Goal: Task Accomplishment & Management: Manage account settings

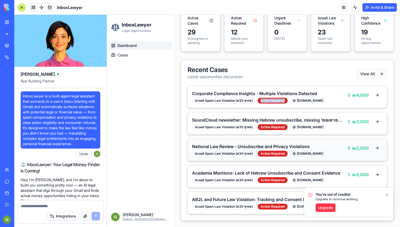
scroll to position [9691, 0]
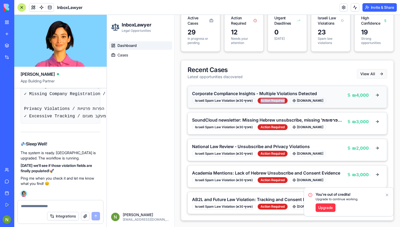
click at [309, 86] on div "Corporate Compliance Insights - Multiple Violations Detected Israeli Spam Law V…" at bounding box center [287, 97] width 199 height 22
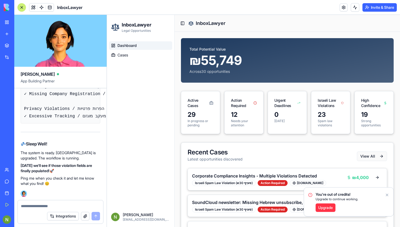
click at [196, 126] on p "In progress or pending" at bounding box center [201, 123] width 26 height 8
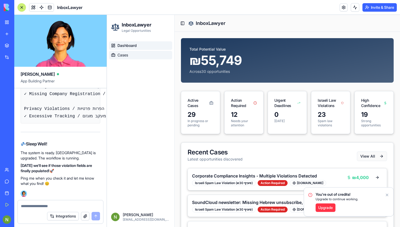
click at [118, 56] on span "Cases" at bounding box center [122, 54] width 11 height 5
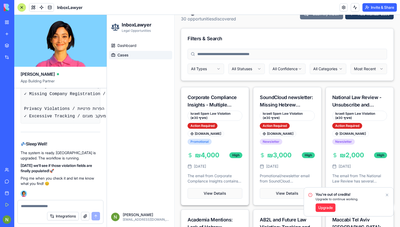
scroll to position [34, 0]
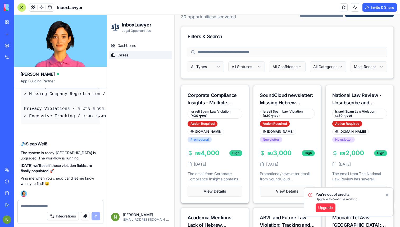
click at [231, 109] on div "Israeli Spam Law Violation (סעיף 30א)" at bounding box center [215, 113] width 55 height 10
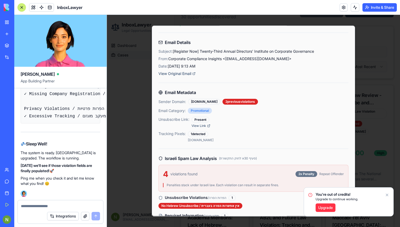
scroll to position [38, 0]
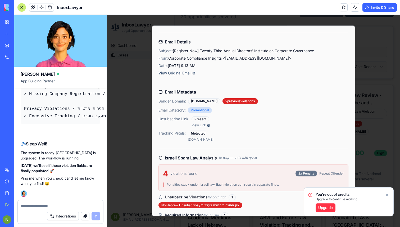
click at [199, 133] on div "1 detected" at bounding box center [198, 133] width 20 height 6
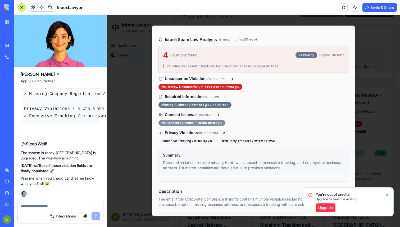
scroll to position [168, 0]
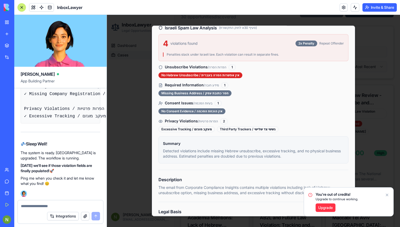
click at [254, 130] on div "Third Party Trackers / גששי צד שלישי" at bounding box center [248, 129] width 62 height 6
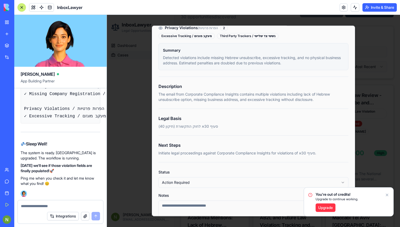
scroll to position [293, 0]
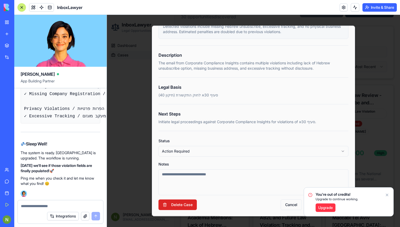
click at [386, 193] on icon "Notifications alt+T" at bounding box center [387, 195] width 4 height 4
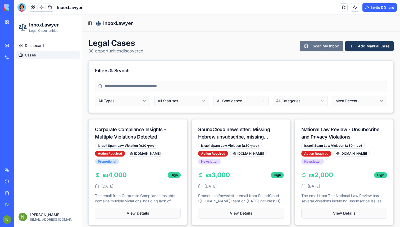
click at [17, 93] on div "InboxLawyer" at bounding box center [12, 94] width 15 height 5
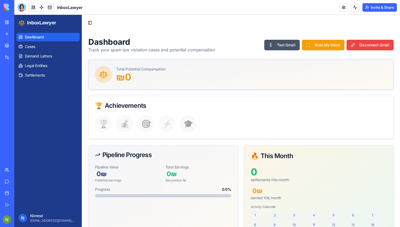
click at [20, 103] on div "InboxLawyer" at bounding box center [12, 105] width 15 height 5
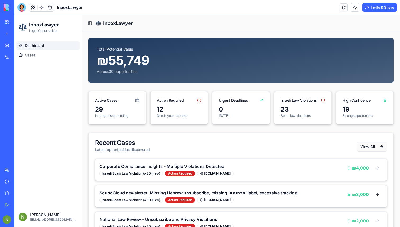
click at [22, 90] on link "InboxLawyer" at bounding box center [12, 94] width 21 height 11
